Goal: Information Seeking & Learning: Learn about a topic

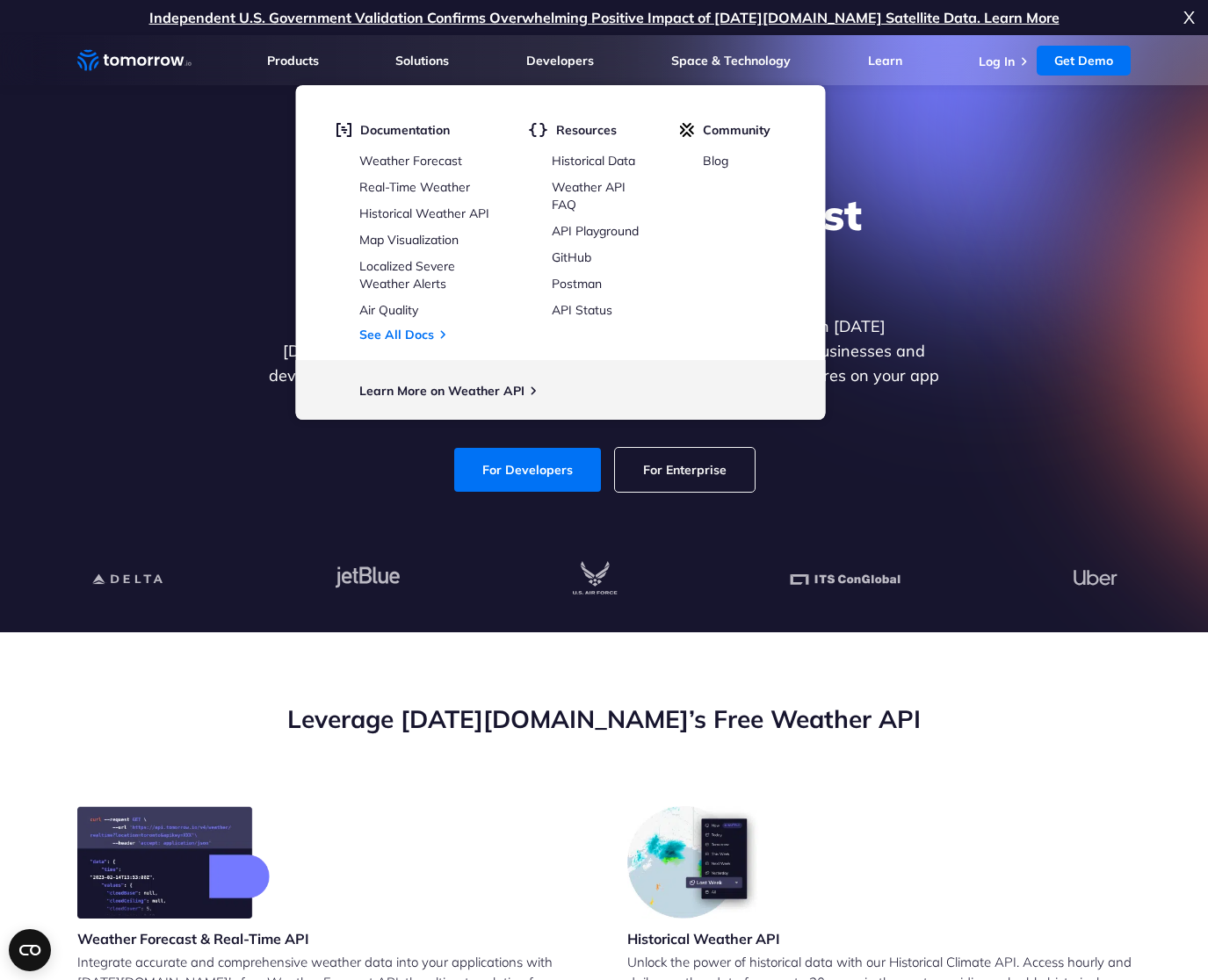
click at [286, 752] on div "Leverage [DATE][DOMAIN_NAME]’s Free Weather API" at bounding box center [604, 754] width 1055 height 104
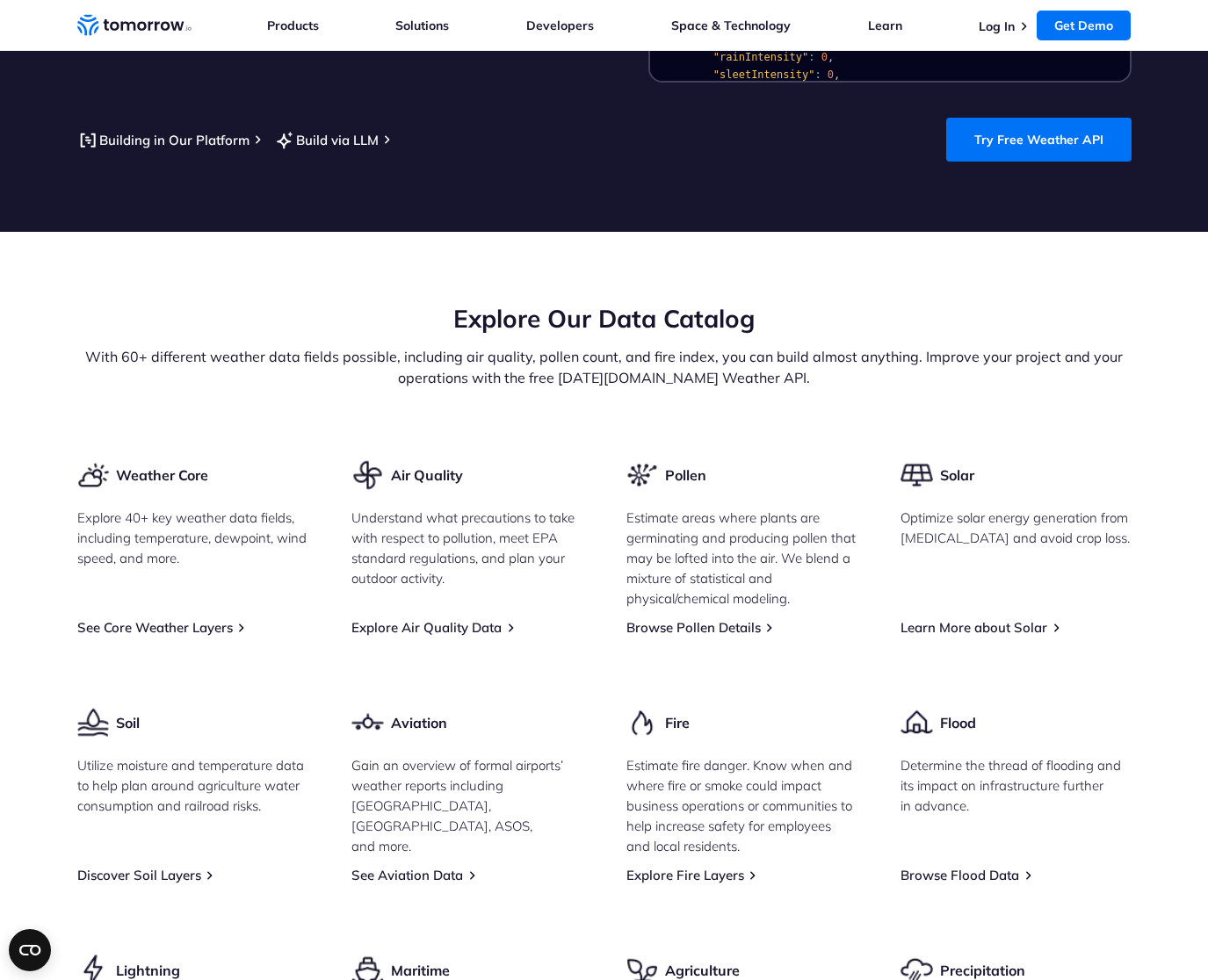
scroll to position [1951, 0]
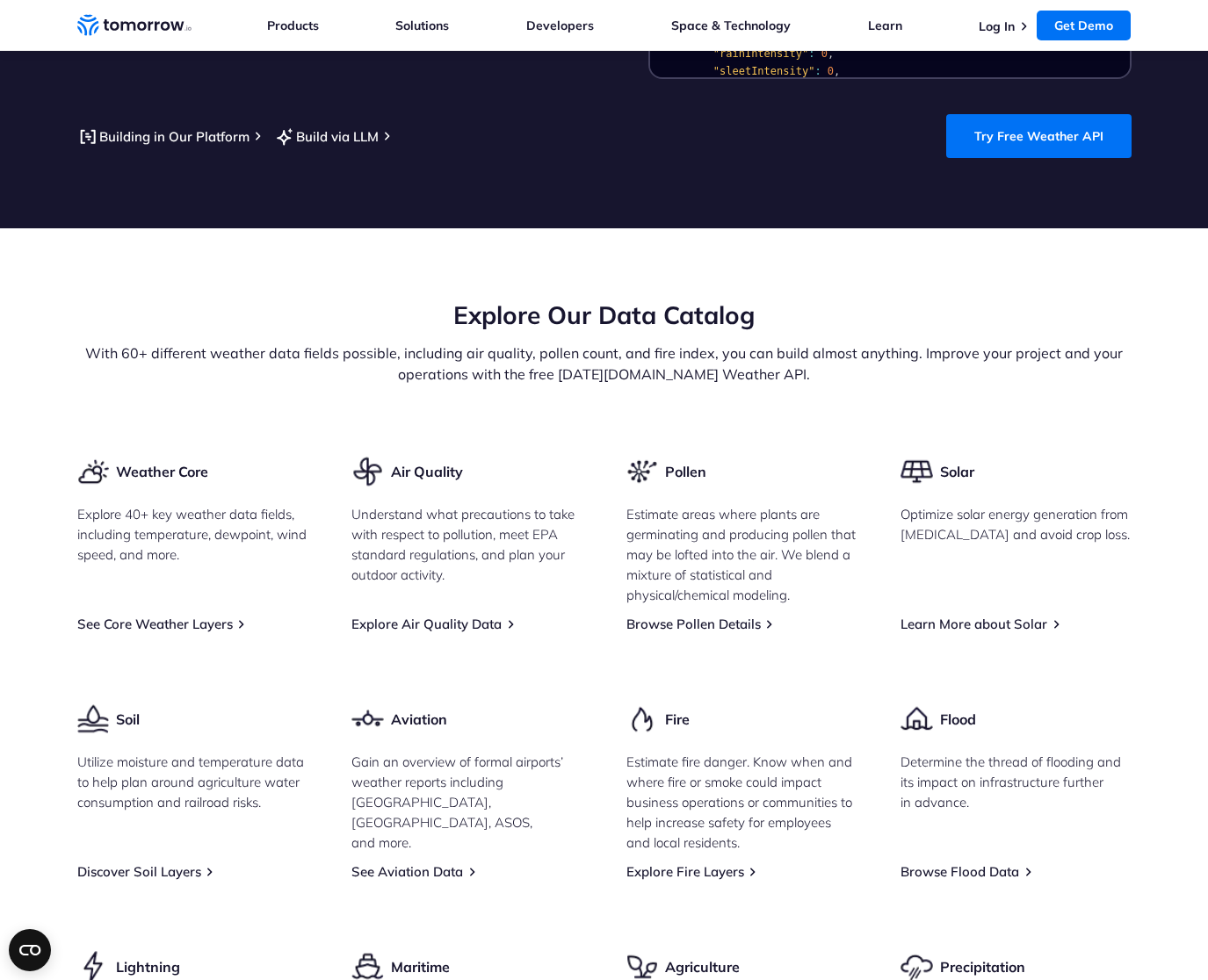
click at [426, 710] on h3 "Aviation" at bounding box center [419, 719] width 57 height 19
click at [396, 710] on h3 "Aviation" at bounding box center [419, 719] width 57 height 19
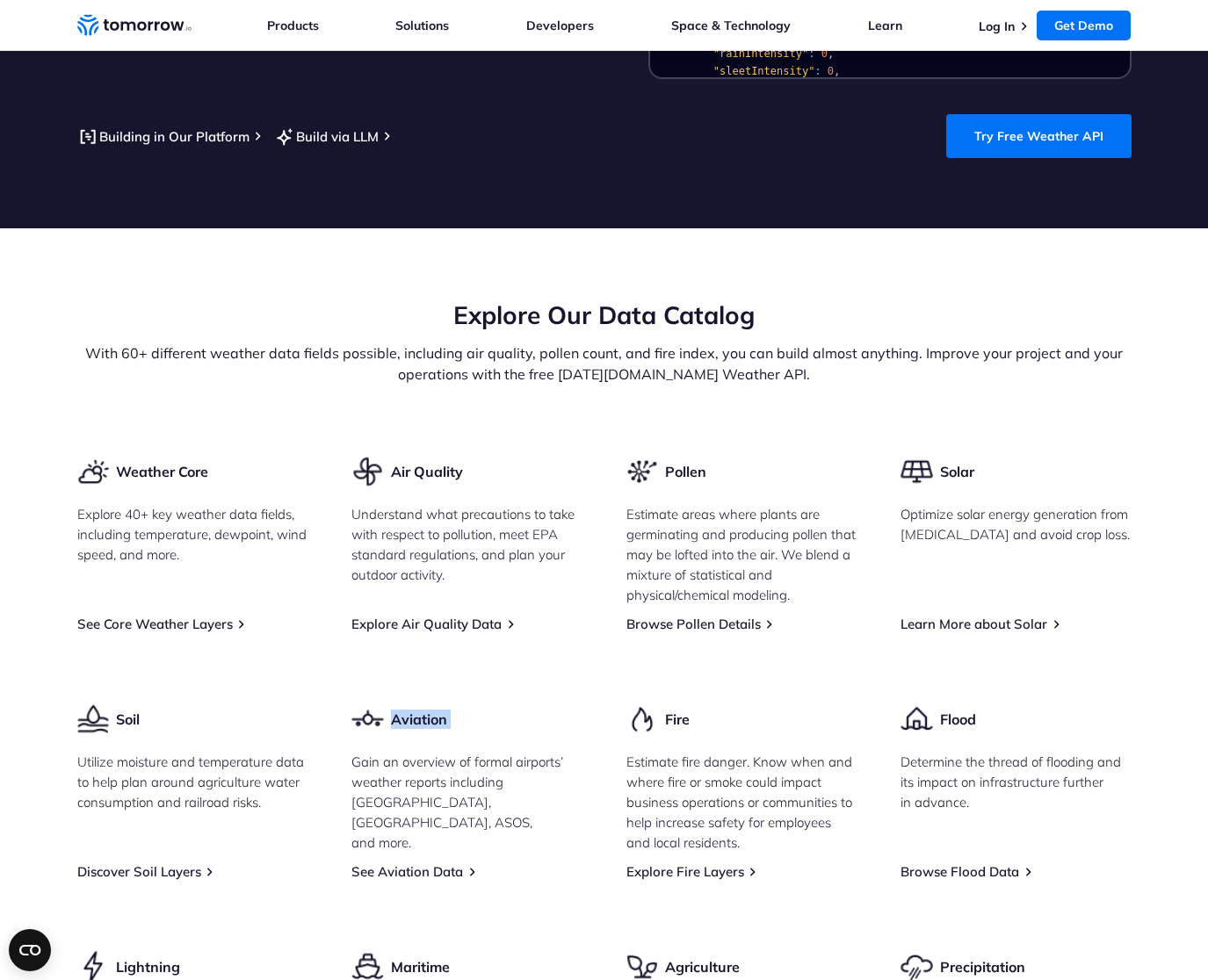
click at [396, 710] on h3 "Aviation" at bounding box center [419, 719] width 57 height 19
click at [407, 710] on h3 "Aviation" at bounding box center [419, 719] width 57 height 19
click at [411, 710] on h3 "Aviation" at bounding box center [419, 719] width 57 height 19
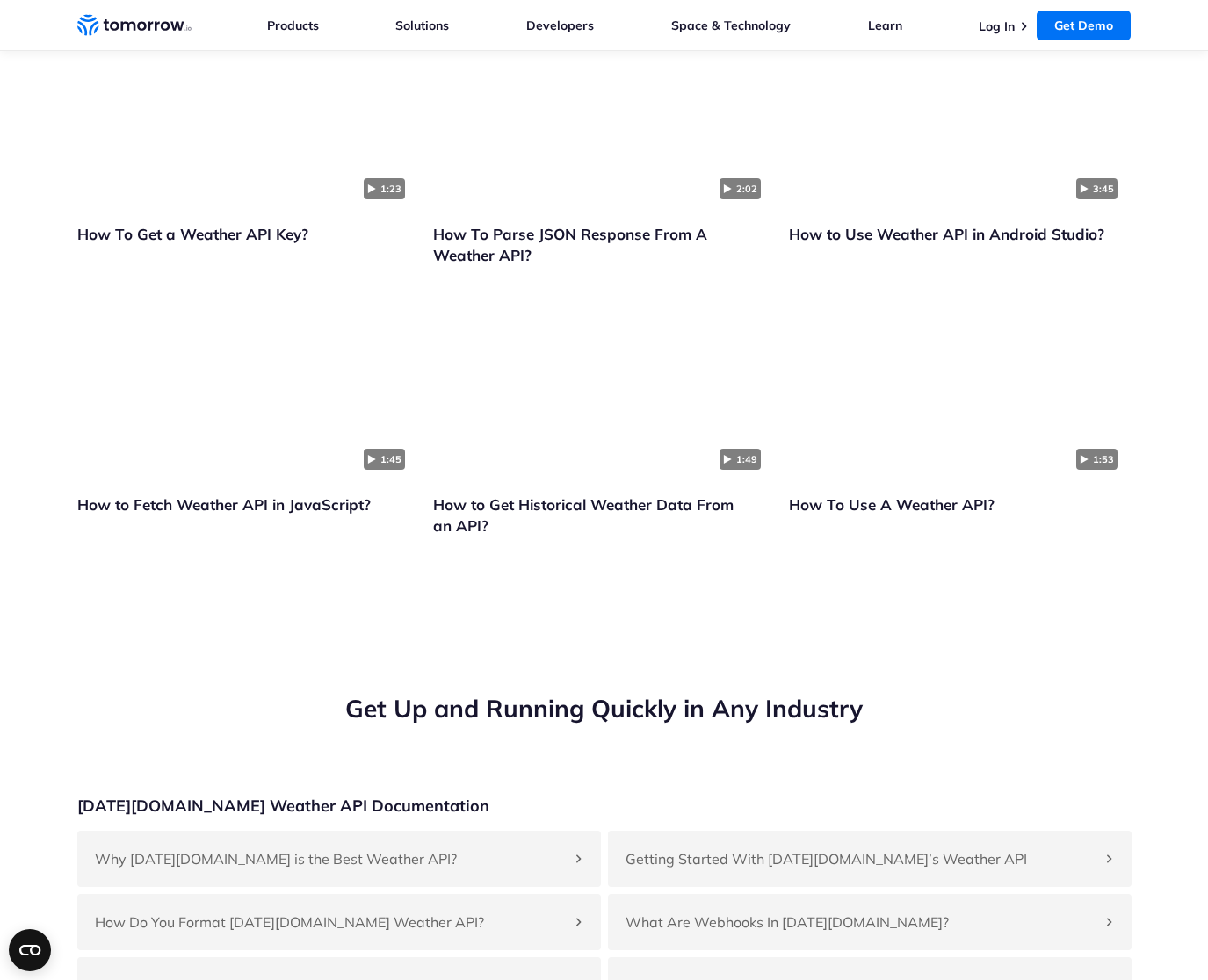
scroll to position [3910, 0]
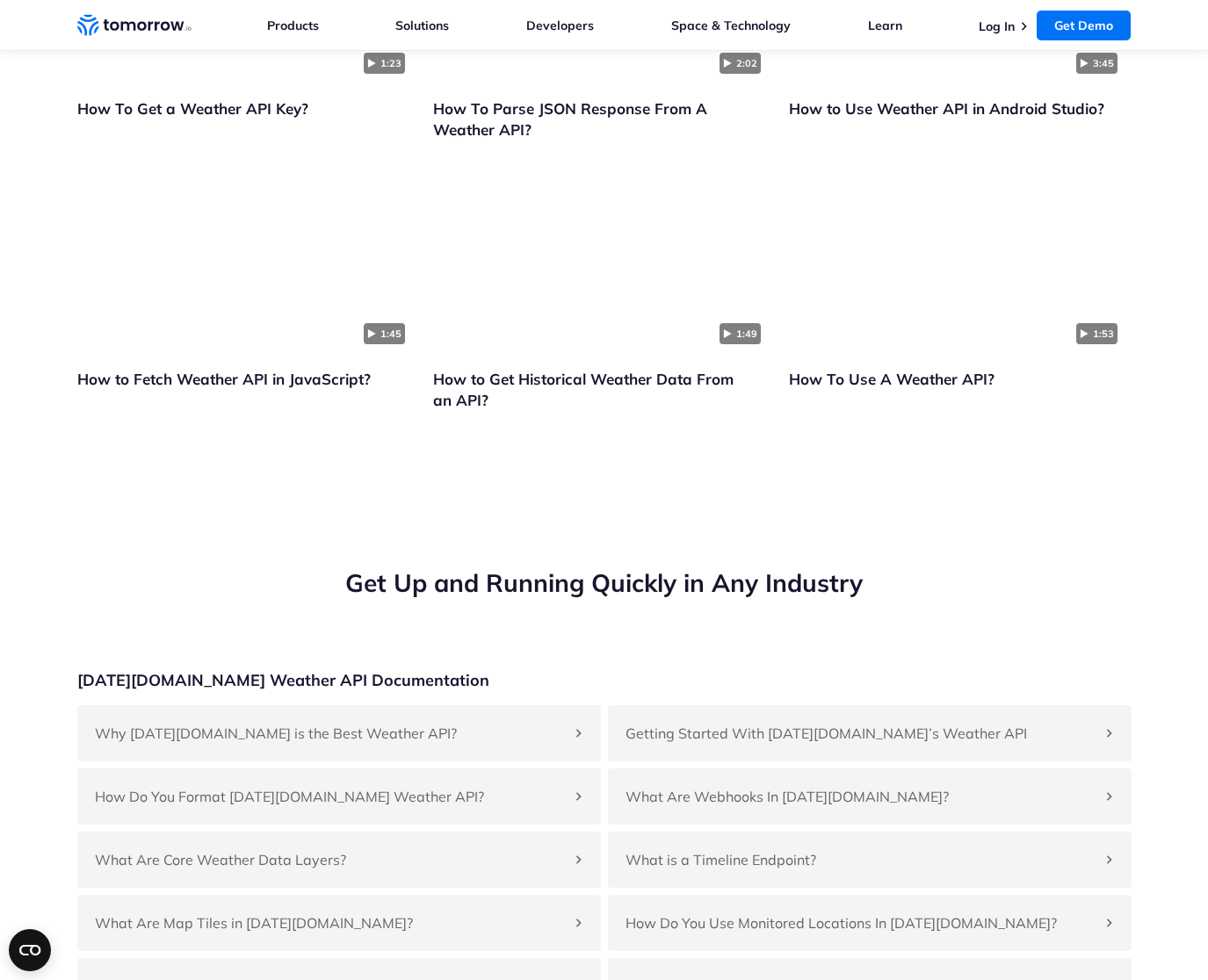
click at [325, 48] on li "1 Automatically monitored Location" at bounding box center [331, 40] width 376 height 18
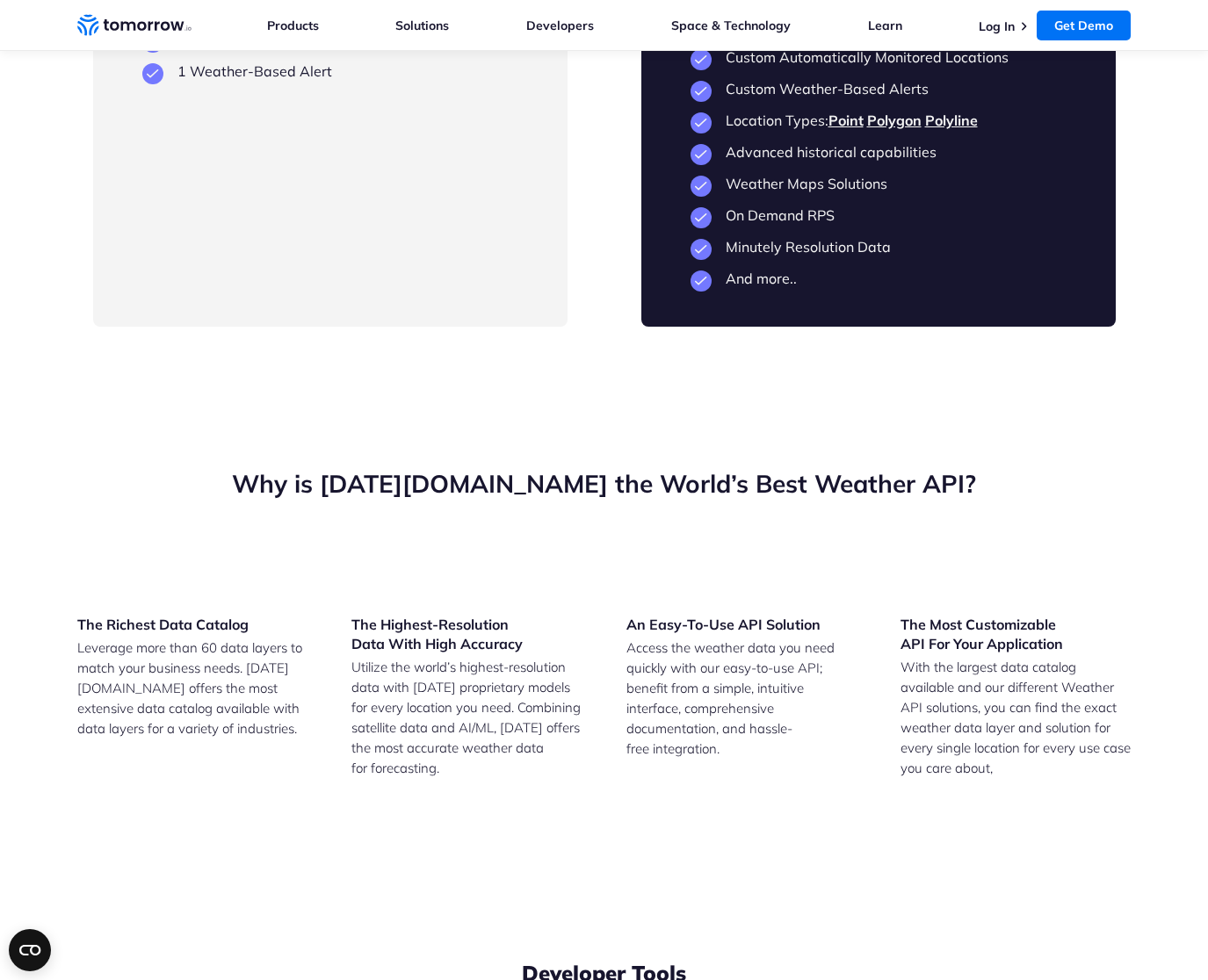
click at [325, 48] on li "1 Automatically monitored Location" at bounding box center [331, 40] width 376 height 18
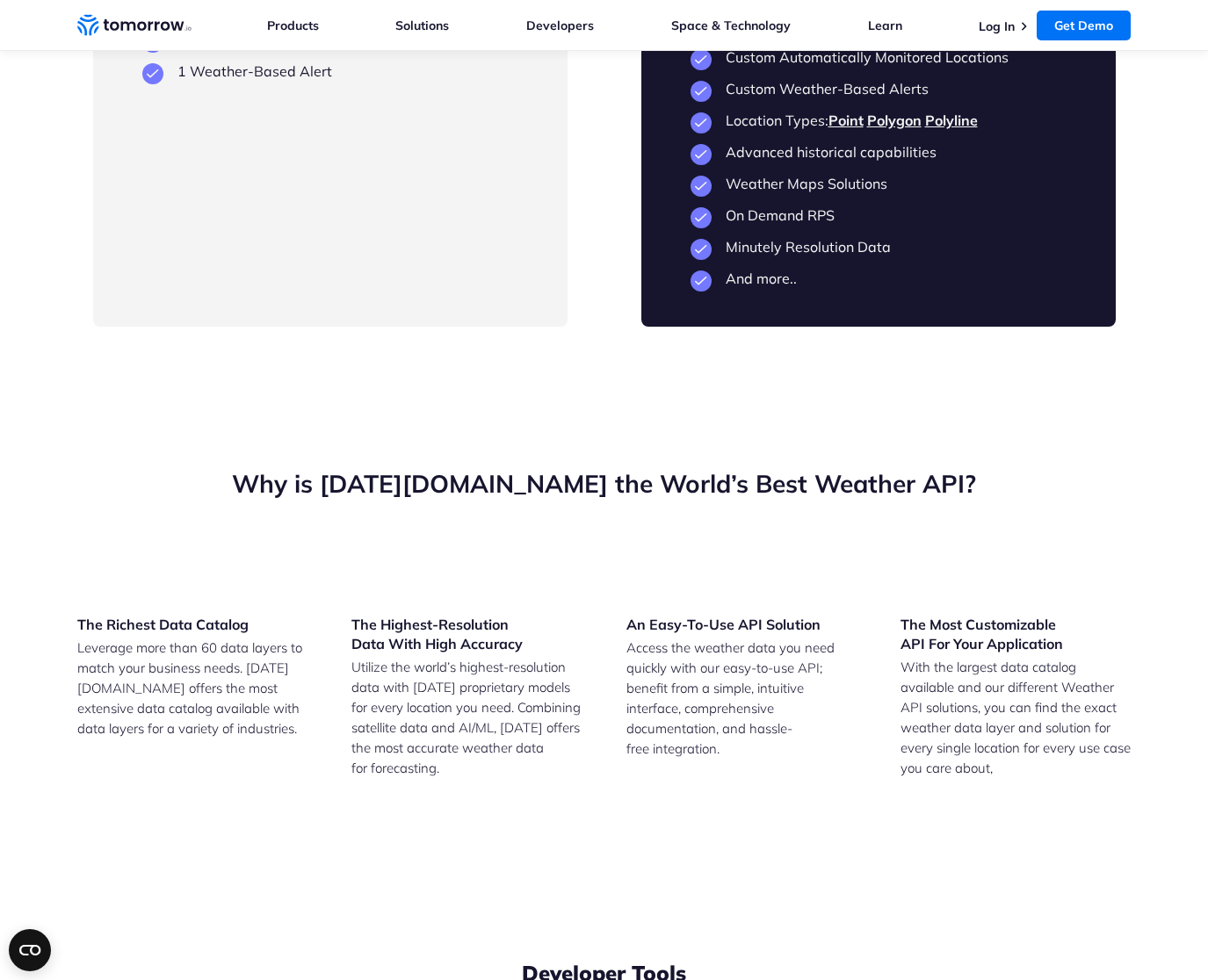
click at [286, 17] on li "24 hours Historical Weather Data" at bounding box center [331, 8] width 376 height 18
click at [268, 17] on li "24 hours Historical Weather Data" at bounding box center [331, 8] width 376 height 18
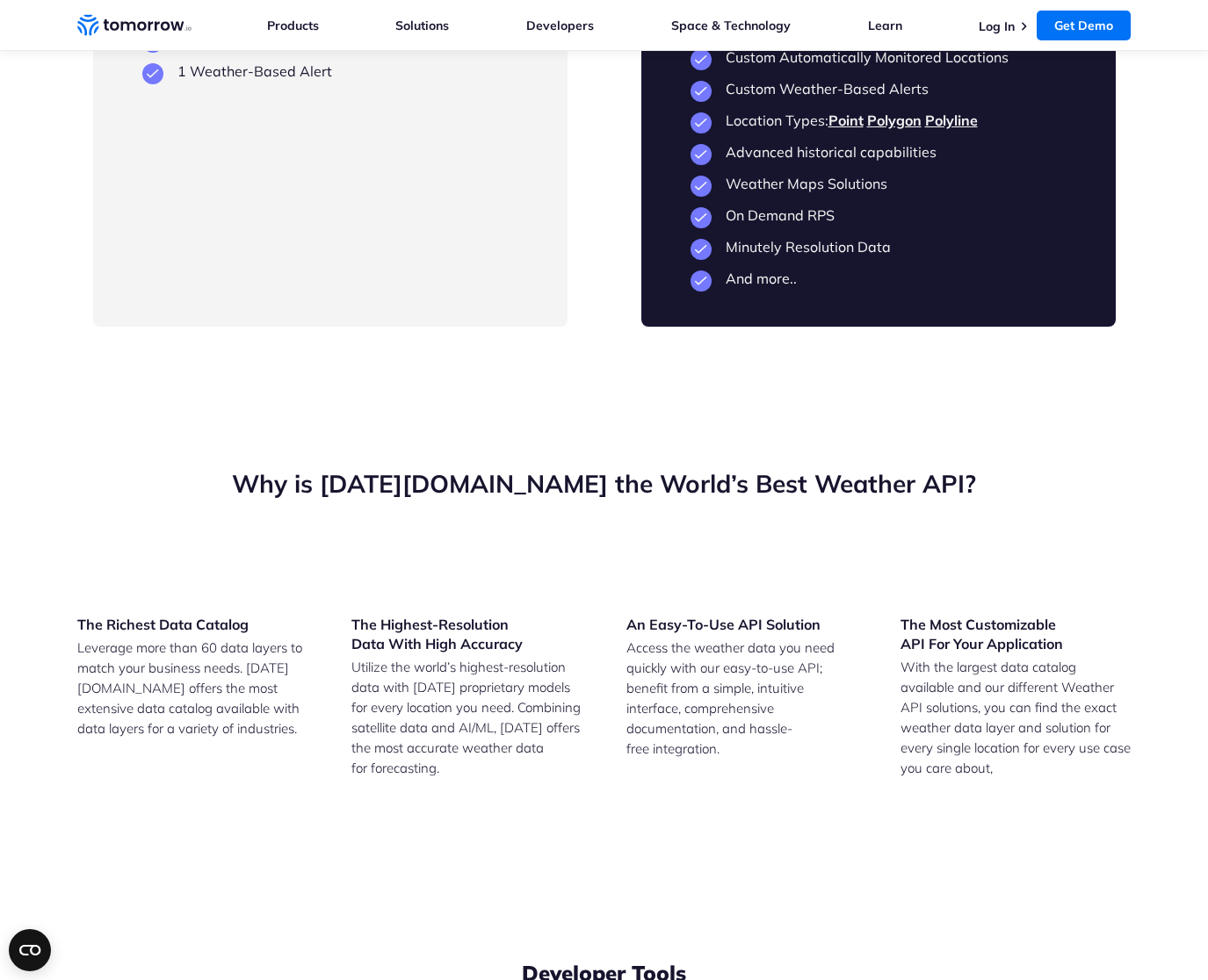
click at [268, 17] on li "24 hours Historical Weather Data" at bounding box center [331, 8] width 376 height 18
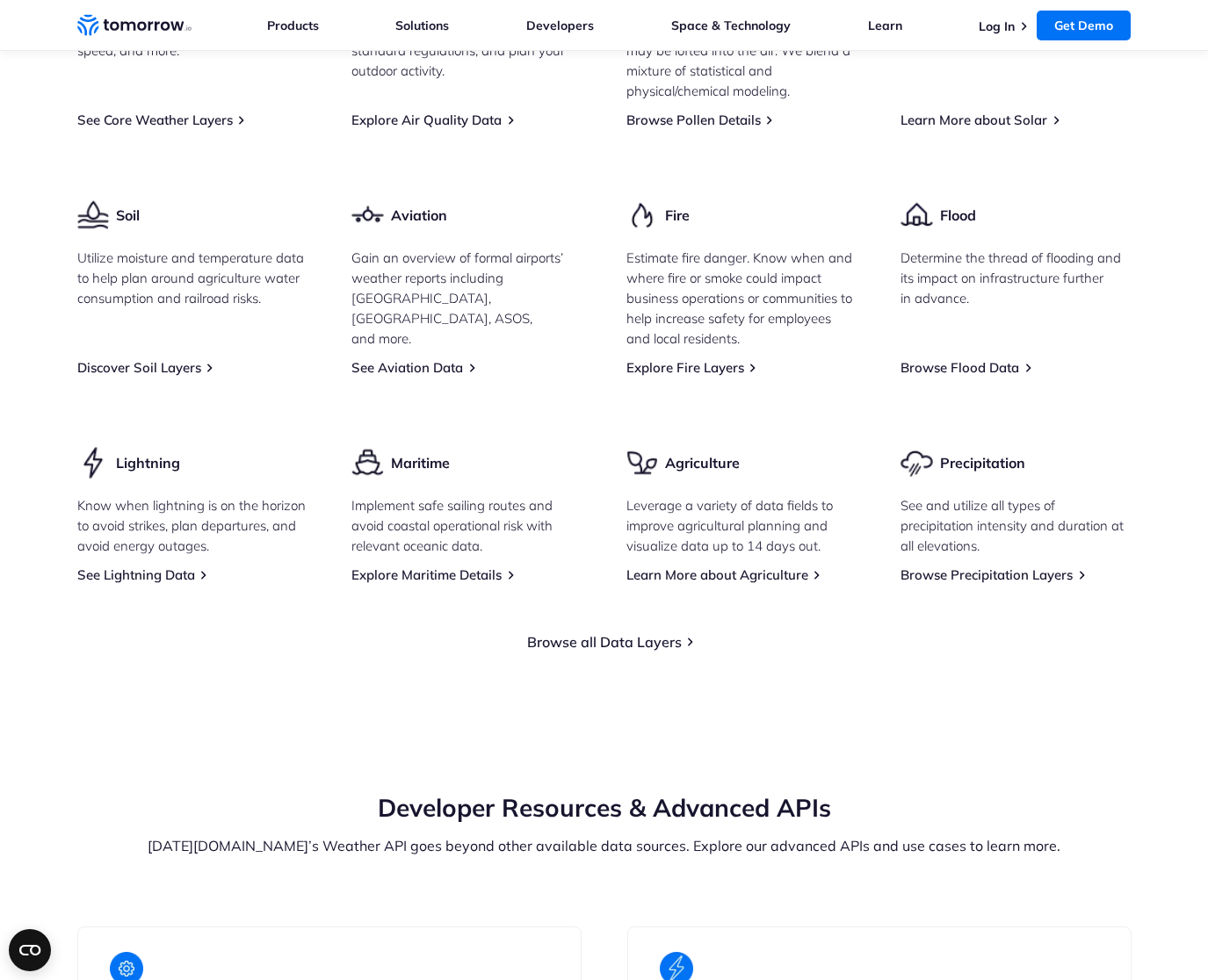
scroll to position [0, 0]
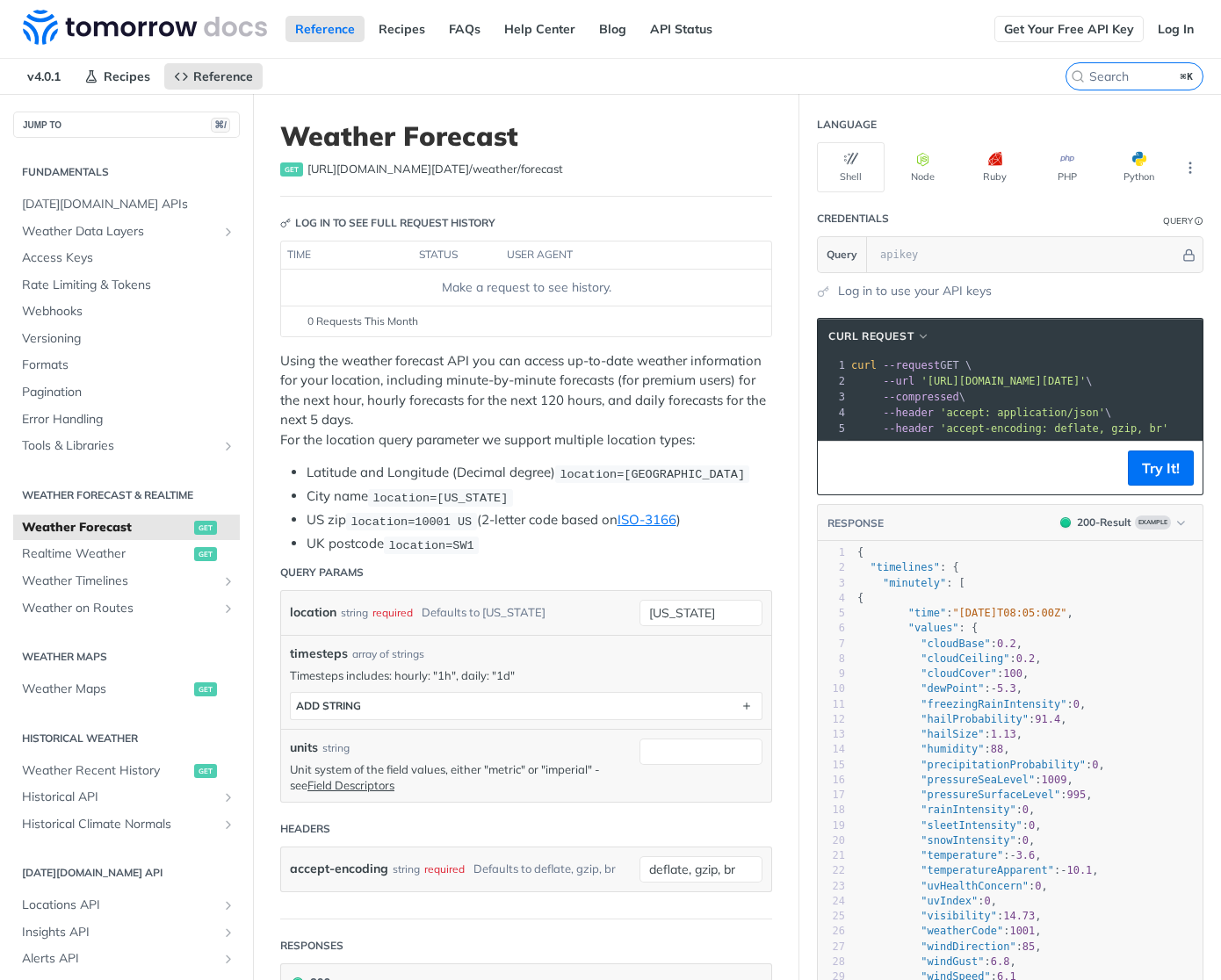
click at [1066, 32] on link "Get Your Free API Key" at bounding box center [1069, 29] width 149 height 26
